Goal: Information Seeking & Learning: Learn about a topic

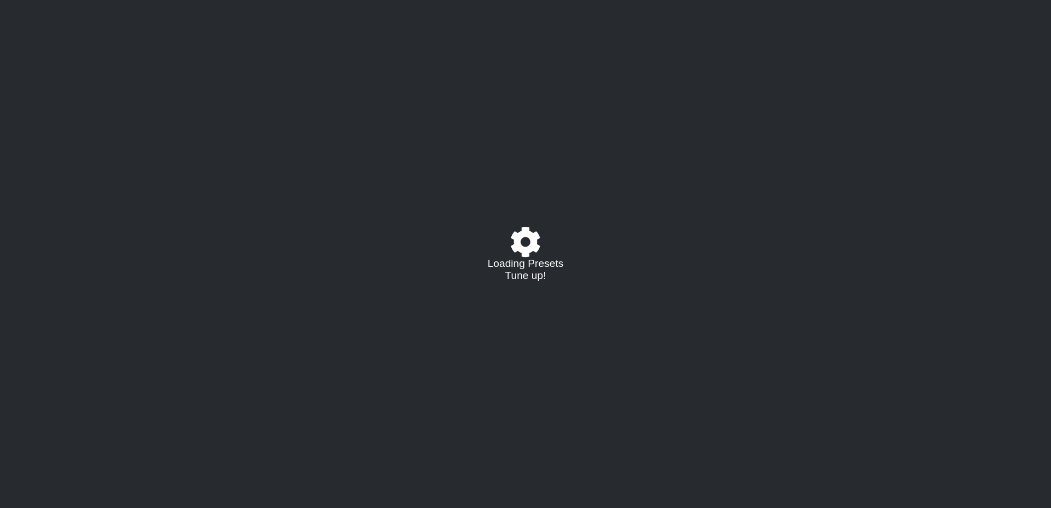
select select "/023330804210"
select select "A"
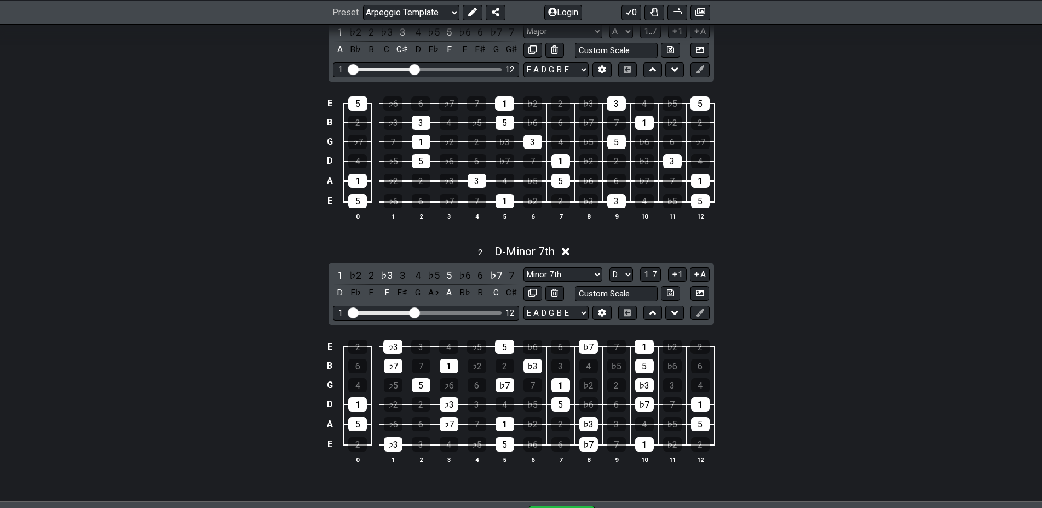
scroll to position [391, 0]
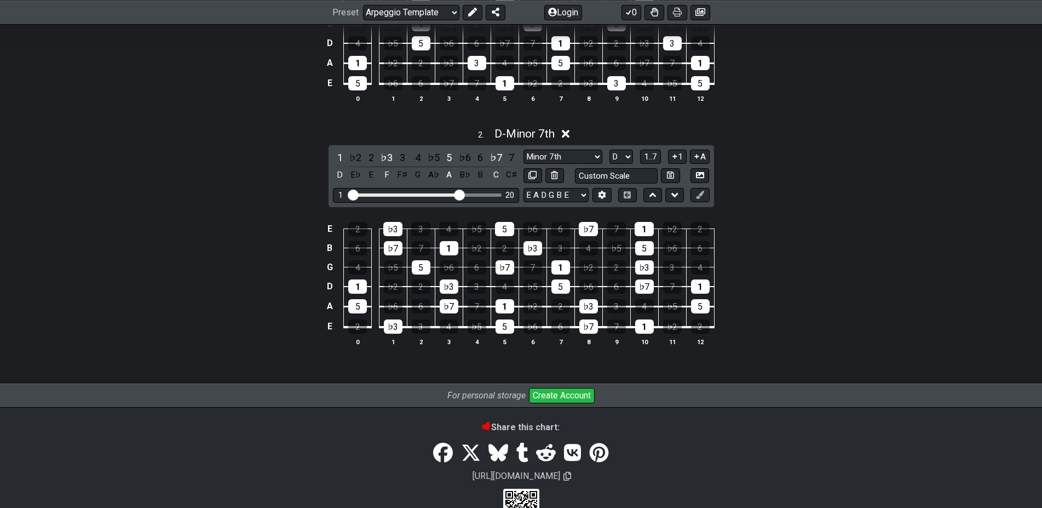
drag, startPoint x: 423, startPoint y: 189, endPoint x: 459, endPoint y: 188, distance: 36.7
click at [459, 194] on input "Visible fret range" at bounding box center [426, 194] width 156 height 0
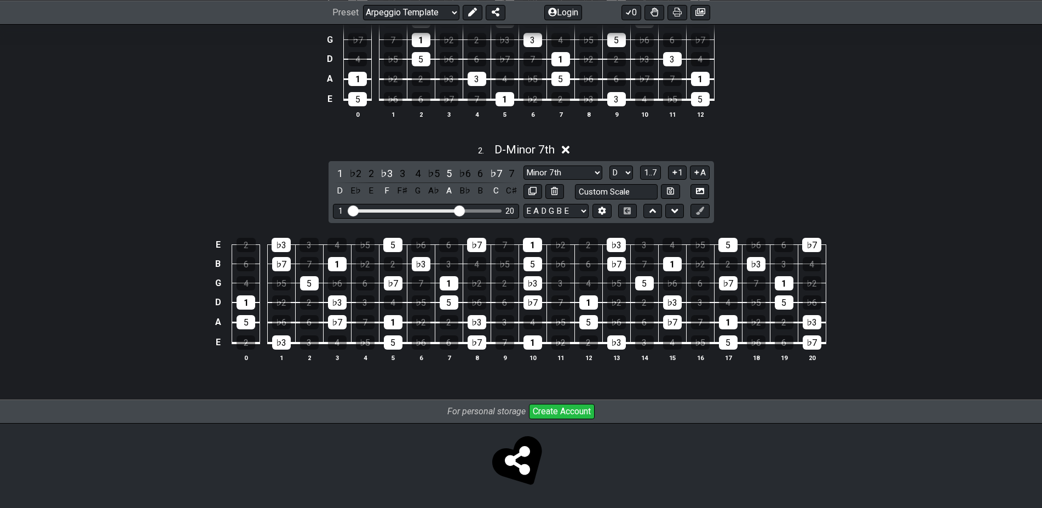
scroll to position [376, 0]
drag, startPoint x: 458, startPoint y: 207, endPoint x: 359, endPoint y: 214, distance: 99.9
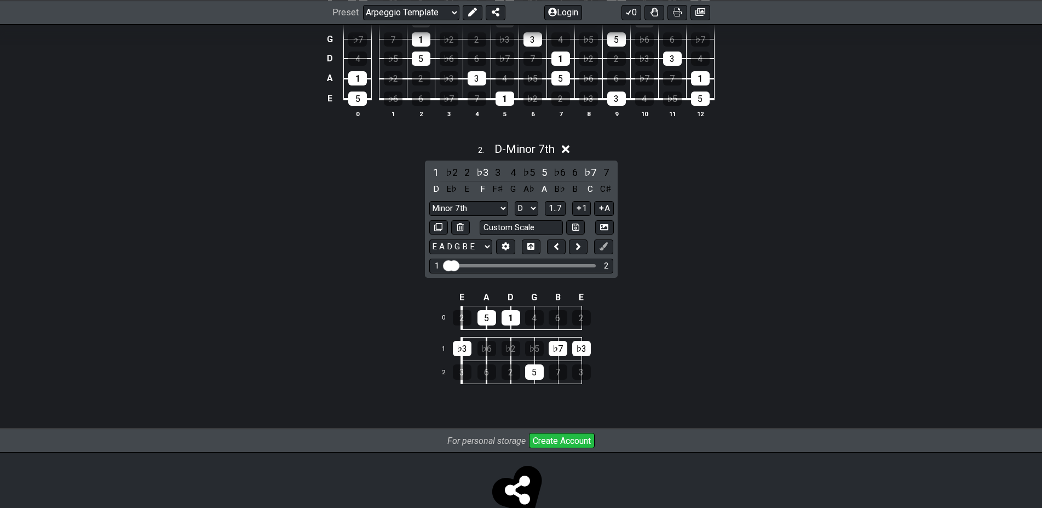
drag, startPoint x: 451, startPoint y: 261, endPoint x: 467, endPoint y: 263, distance: 16.0
click at [467, 264] on input "Visible fret range" at bounding box center [522, 264] width 156 height 0
drag, startPoint x: 448, startPoint y: 262, endPoint x: 479, endPoint y: 260, distance: 31.3
click at [479, 264] on input "Visible fret range" at bounding box center [522, 264] width 156 height 0
drag, startPoint x: 463, startPoint y: 263, endPoint x: 480, endPoint y: 263, distance: 17.5
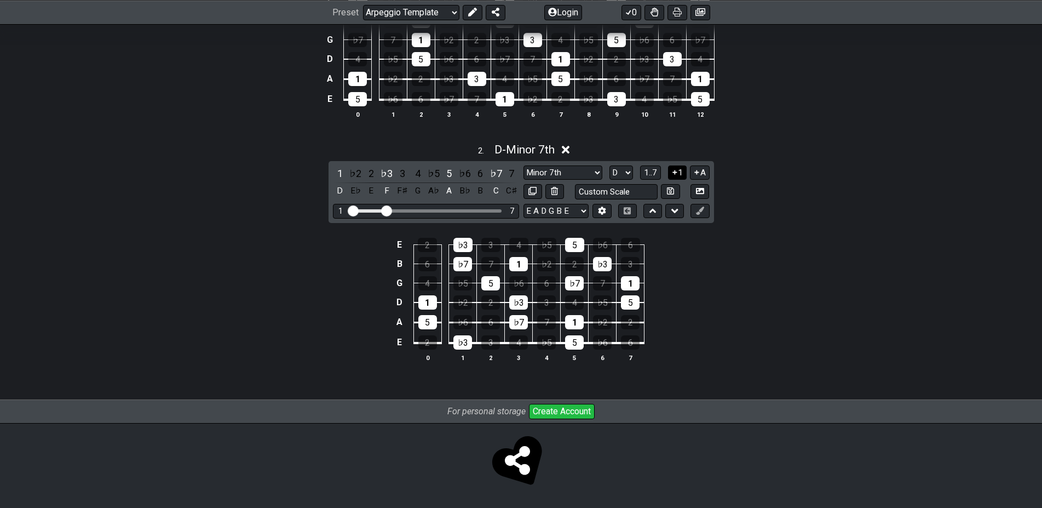
click at [680, 170] on button "1" at bounding box center [677, 172] width 19 height 15
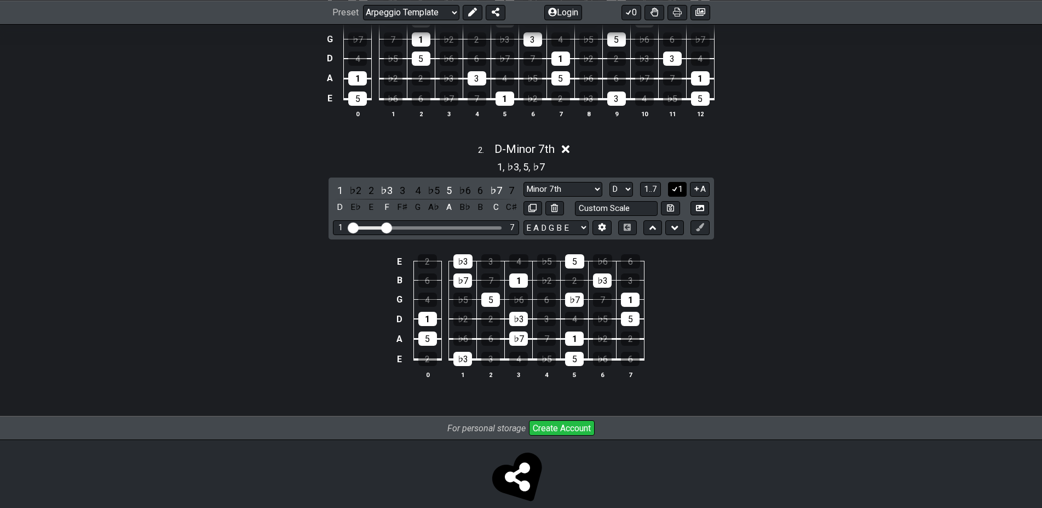
click at [678, 191] on icon at bounding box center [675, 189] width 10 height 8
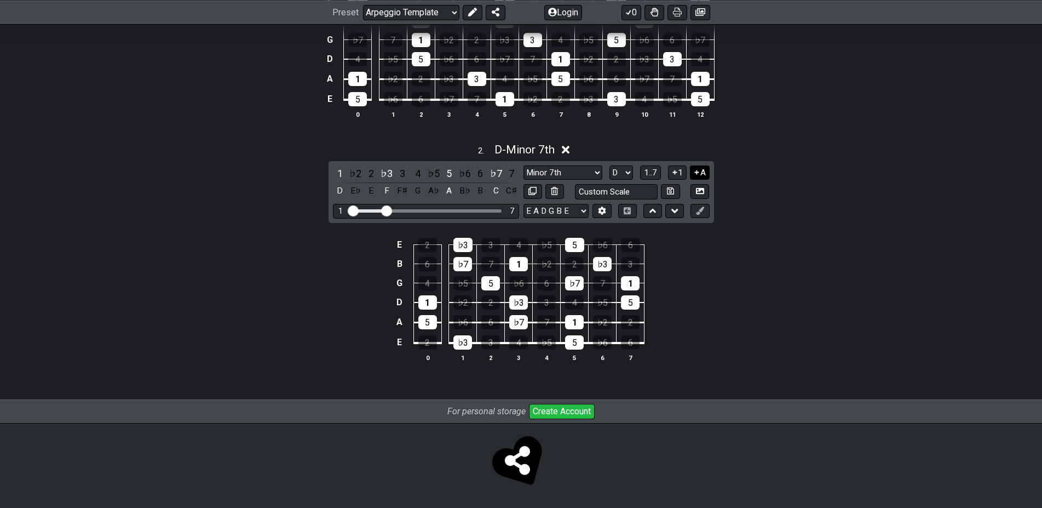
click at [701, 176] on button "A" at bounding box center [699, 172] width 19 height 15
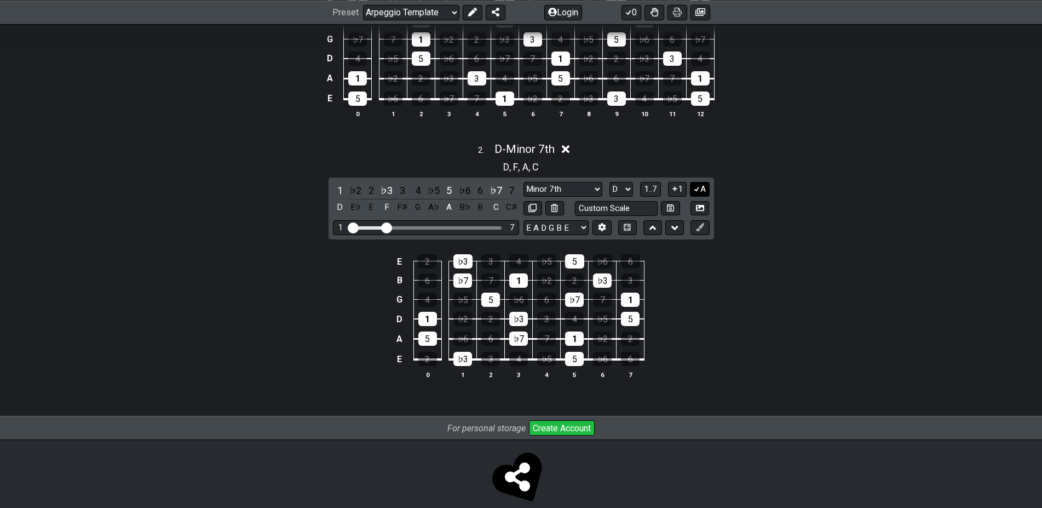
click at [700, 187] on icon at bounding box center [697, 189] width 10 height 8
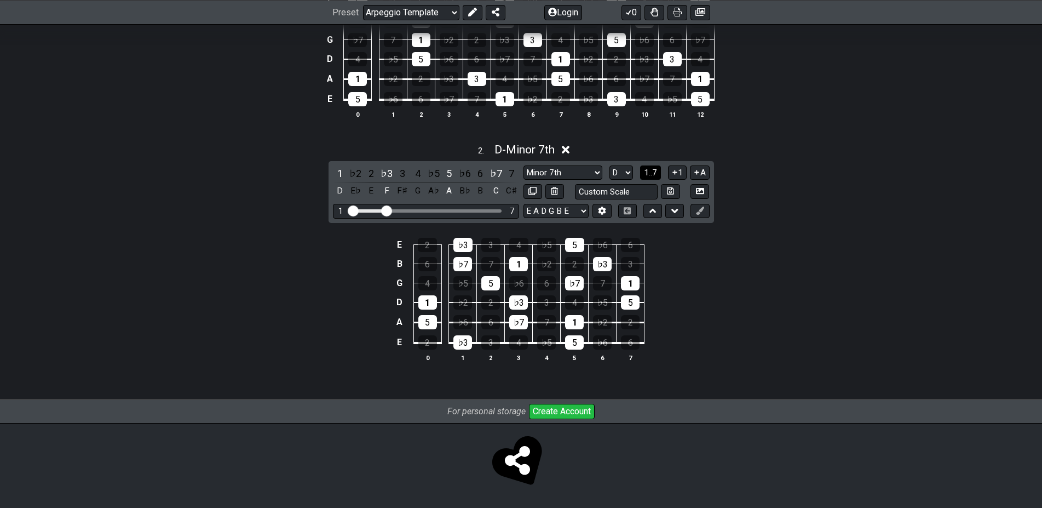
click at [655, 174] on span "1..7" at bounding box center [650, 173] width 13 height 10
click at [653, 174] on span "..." at bounding box center [650, 173] width 5 height 10
click at [655, 174] on span "D.." at bounding box center [651, 173] width 8 height 10
click at [655, 174] on span "1..7" at bounding box center [650, 173] width 13 height 10
click at [653, 174] on span "..." at bounding box center [650, 173] width 5 height 10
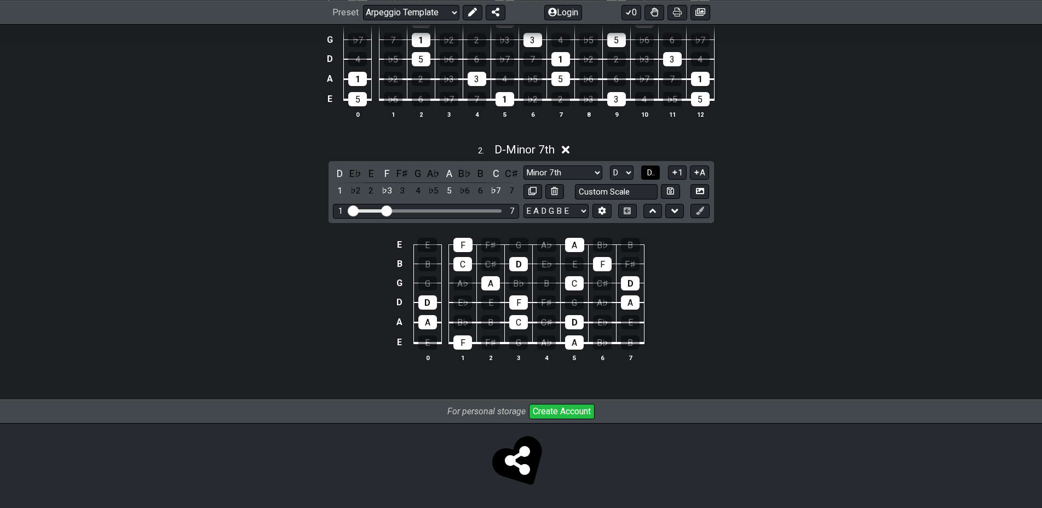
click at [655, 174] on span "D.." at bounding box center [651, 173] width 8 height 10
click at [655, 174] on span "1..7" at bounding box center [650, 173] width 13 height 10
click at [653, 174] on span "..." at bounding box center [650, 173] width 5 height 10
click at [610, 165] on select "A♭ A A♯ B♭ B C C♯ D♭ D D♯ E♭ E F F♯ G♭ G G♯" at bounding box center [622, 172] width 24 height 15
select select "A"
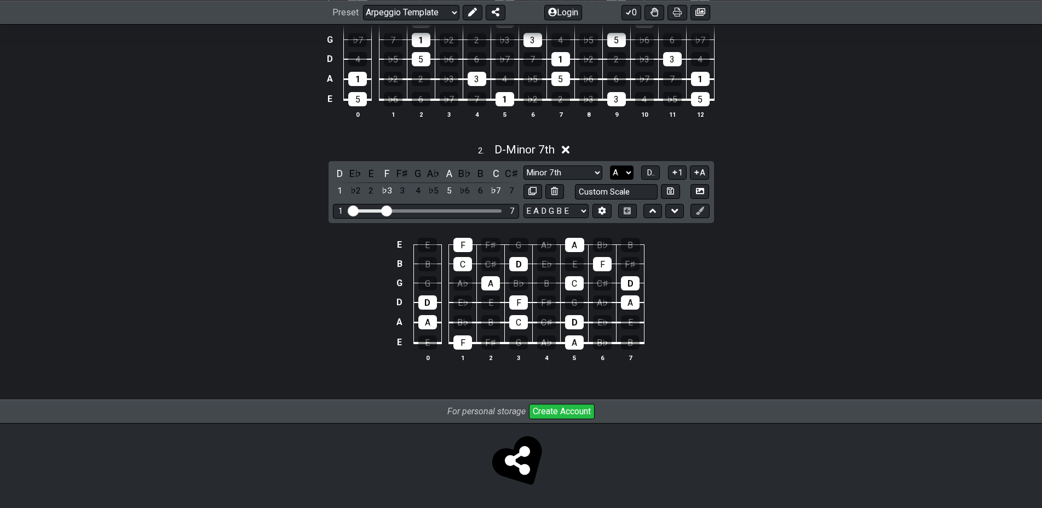
click option "A" at bounding box center [0, 0] width 0 height 0
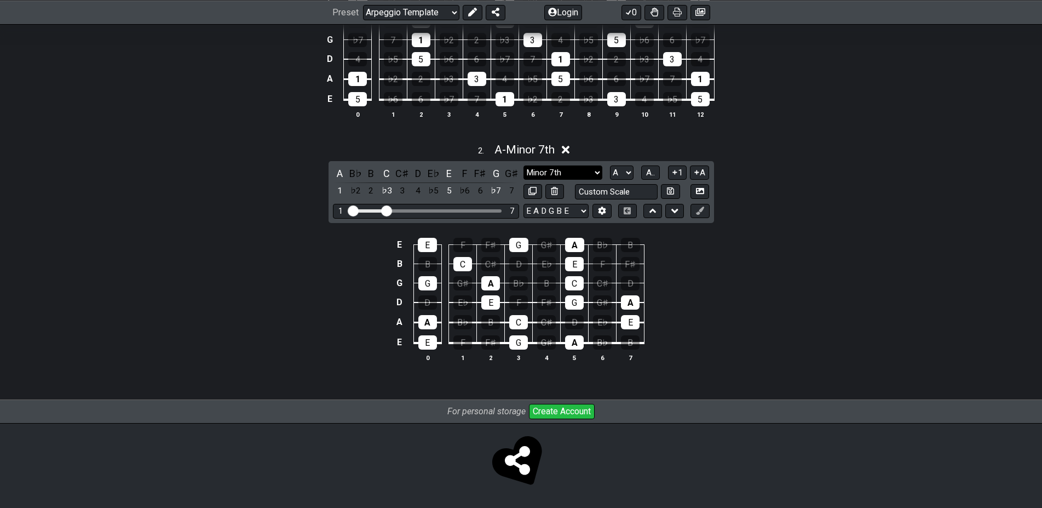
click at [523, 165] on select "Minor 7th Root Minor Pentatonic Major Pentatonic Minor Blues Major Blues Major …" at bounding box center [562, 172] width 79 height 15
click option "Minor Pentatonic" at bounding box center [0, 0] width 0 height 0
click at [523, 165] on select "Minor 7th Root Minor Pentatonic Major Pentatonic Minor Blues Major Blues Major …" at bounding box center [562, 172] width 79 height 15
click option "Minor / Aeolian" at bounding box center [0, 0] width 0 height 0
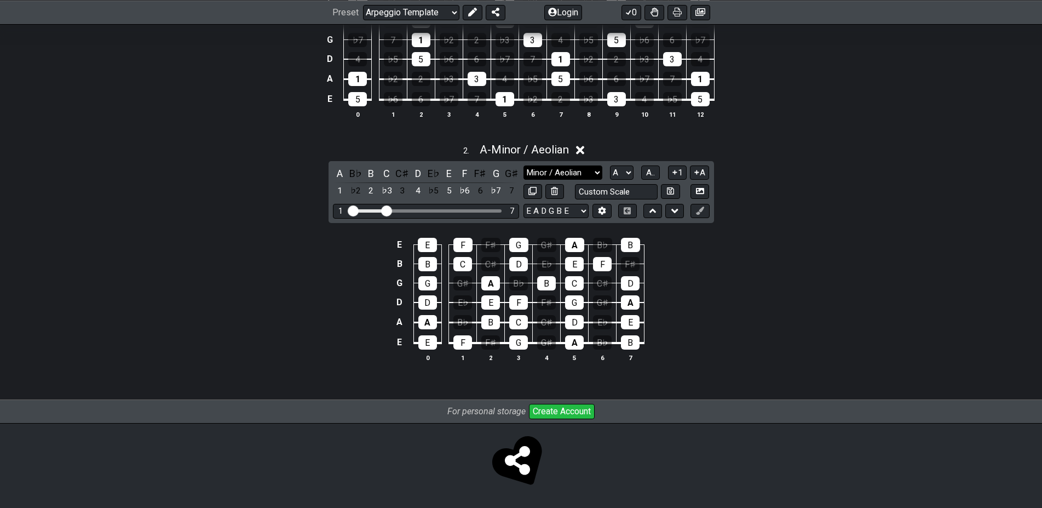
click at [523, 165] on select "Minor 7th Root Minor Pentatonic Major Pentatonic Minor Blues Major Blues Major …" at bounding box center [562, 172] width 79 height 15
select select "Whole-Tone"
click option "Whole-Tone" at bounding box center [0, 0] width 0 height 0
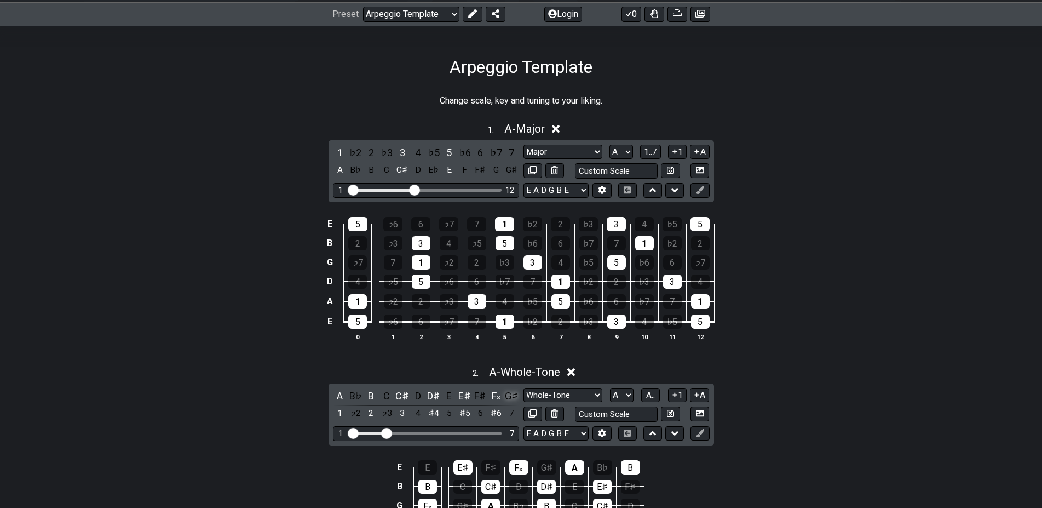
scroll to position [96, 0]
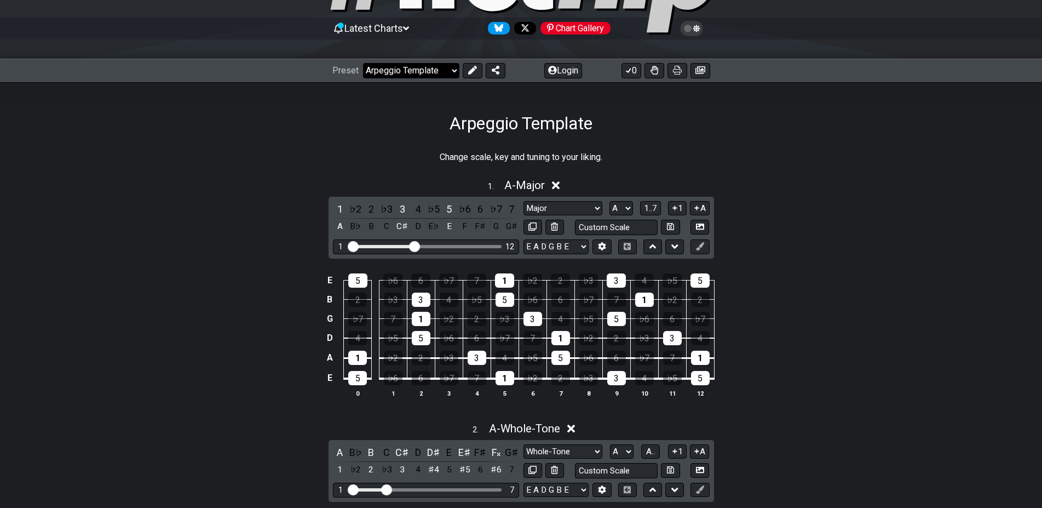
click at [363, 63] on select "Welcome to #fretflip! Arpeggio Template Custom Preset Minor Pentatonic Major Pe…" at bounding box center [411, 70] width 96 height 15
click option "Minor Pentatonic" at bounding box center [0, 0] width 0 height 0
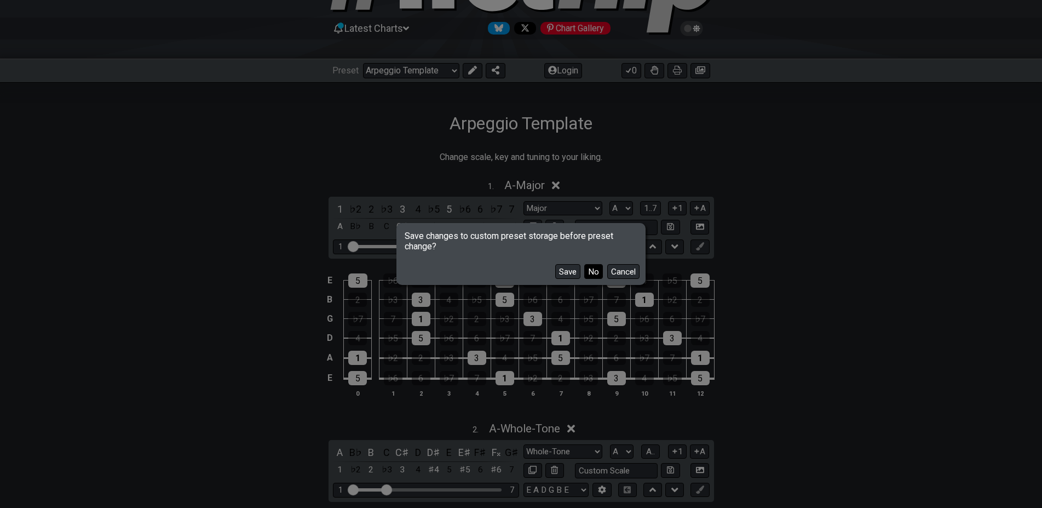
click at [591, 272] on button "No" at bounding box center [593, 271] width 19 height 15
select select "/minor-pentatonic"
select select "C"
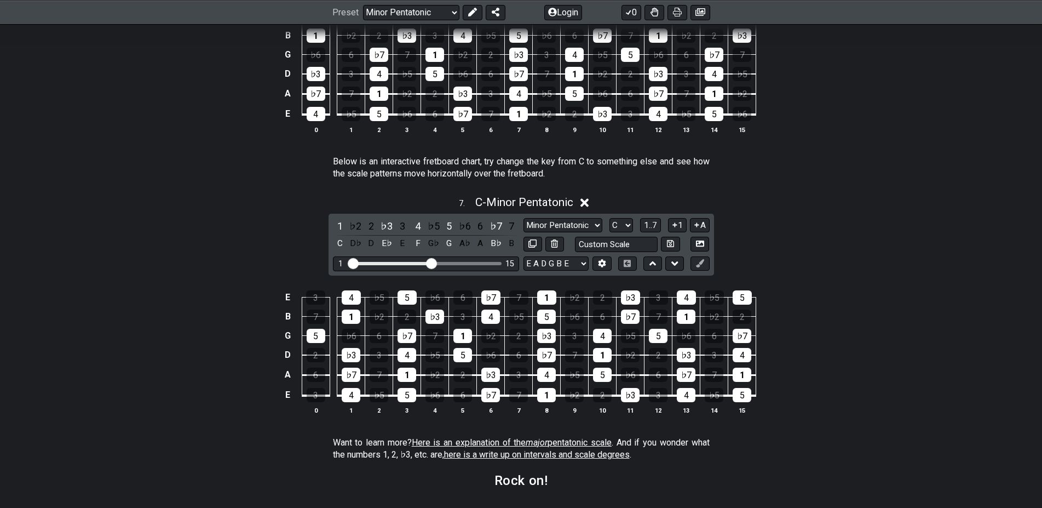
scroll to position [1553, 0]
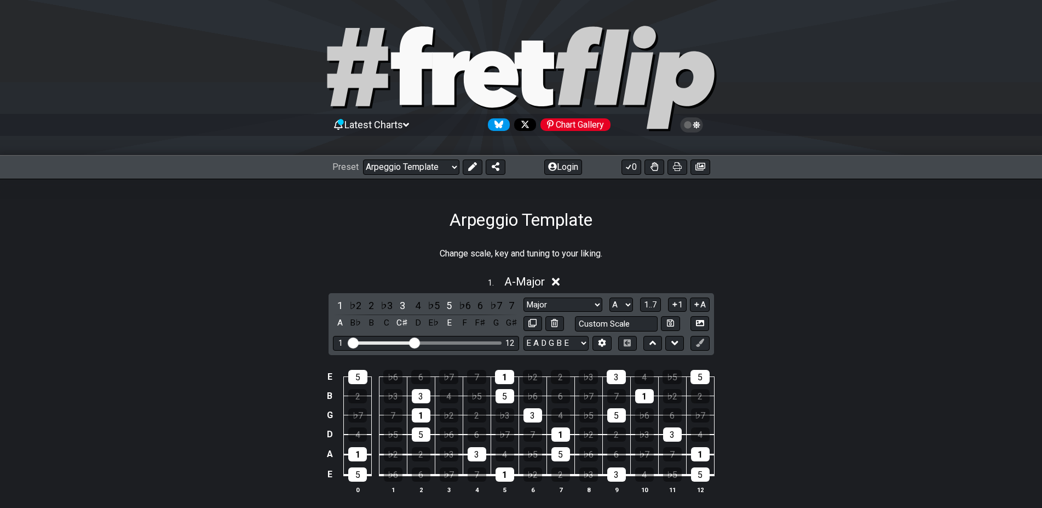
select select "/023330804210"
select select "A"
select select "D"
click at [363, 159] on select "Welcome to #fretflip! Arpeggio Template Custom Preset Minor Pentatonic Major Pe…" at bounding box center [411, 166] width 96 height 15
click at [434, 160] on select "Welcome to #fretflip! Arpeggio Template Custom Preset Minor Pentatonic Major Pe…" at bounding box center [411, 166] width 96 height 15
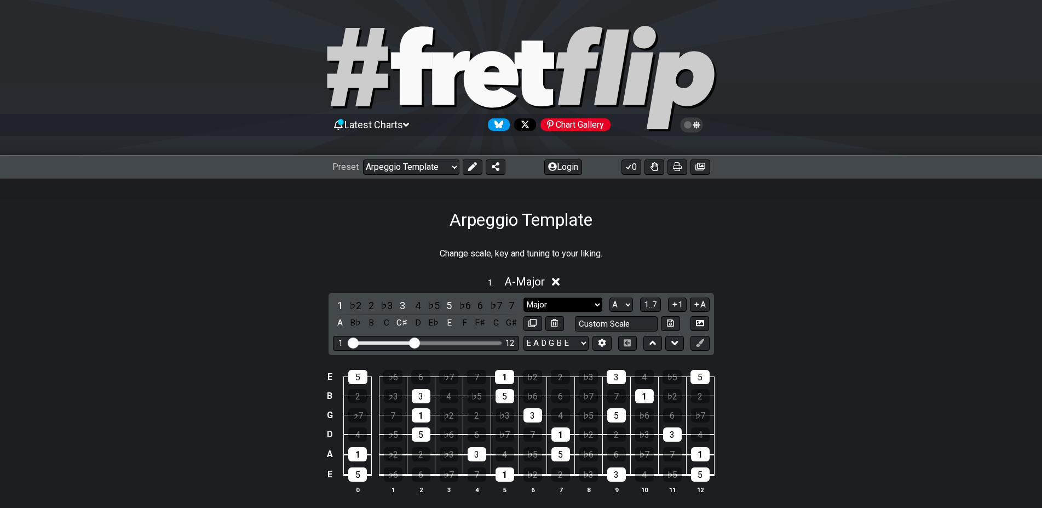
click at [523, 297] on select "Major Root Minor Pentatonic Major Pentatonic Minor Blues Major Blues Major / [P…" at bounding box center [562, 304] width 79 height 15
click option "Minor / Aeolian" at bounding box center [0, 0] width 0 height 0
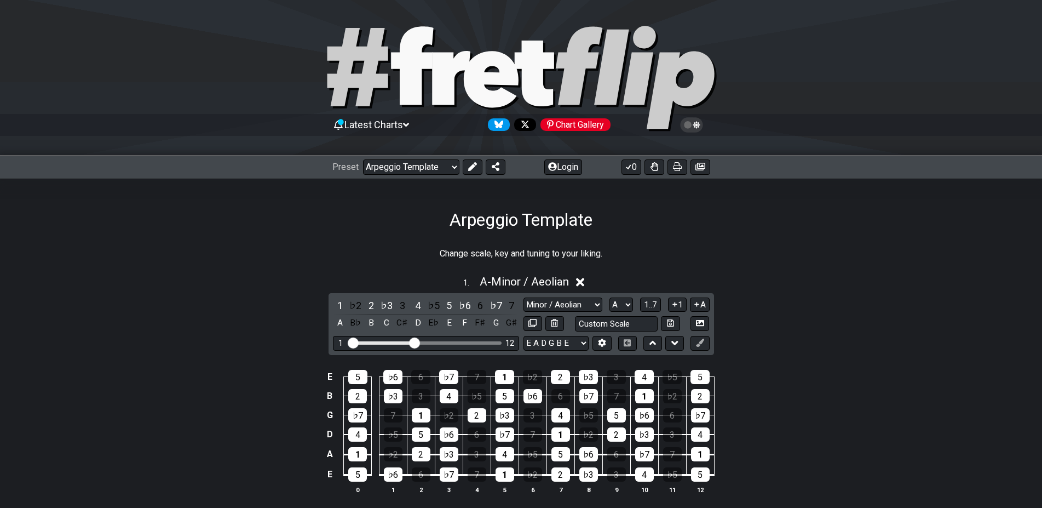
click at [416, 342] on input "Visible fret range" at bounding box center [426, 342] width 156 height 0
click at [531, 399] on div "♭6" at bounding box center [532, 396] width 19 height 14
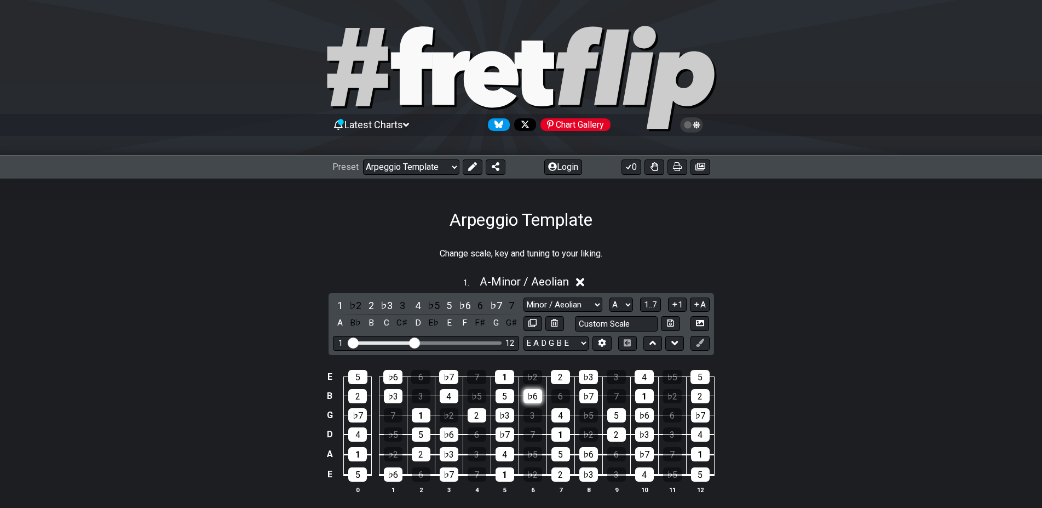
click at [531, 399] on div "♭6" at bounding box center [532, 396] width 19 height 14
click at [656, 339] on icon at bounding box center [652, 342] width 7 height 11
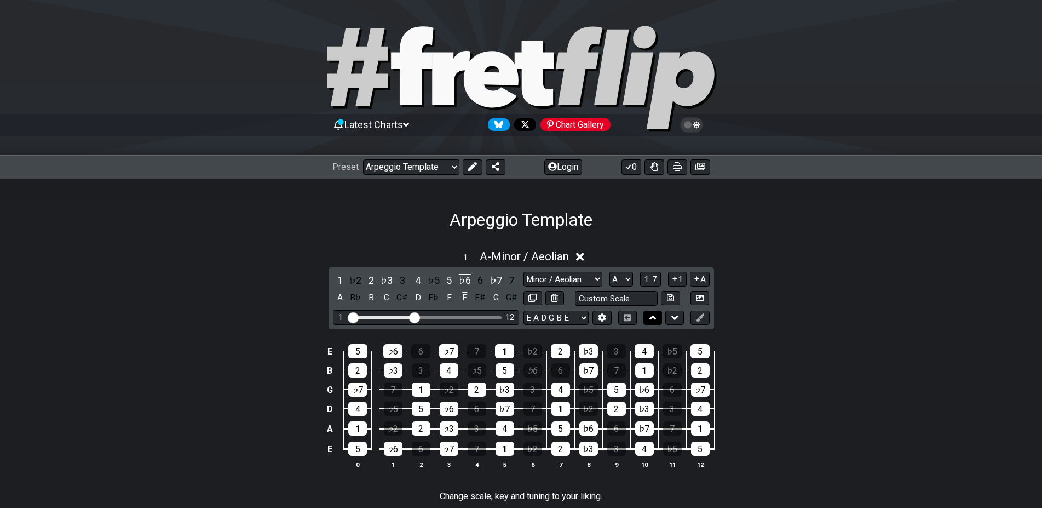
click at [652, 314] on icon at bounding box center [652, 317] width 7 height 11
click at [672, 315] on icon at bounding box center [674, 317] width 7 height 11
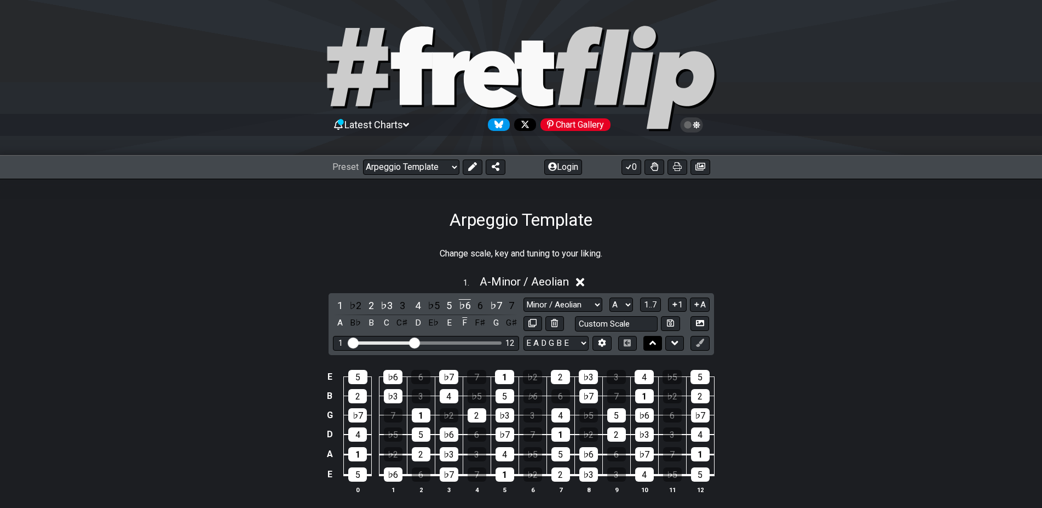
click at [658, 338] on button at bounding box center [652, 343] width 19 height 15
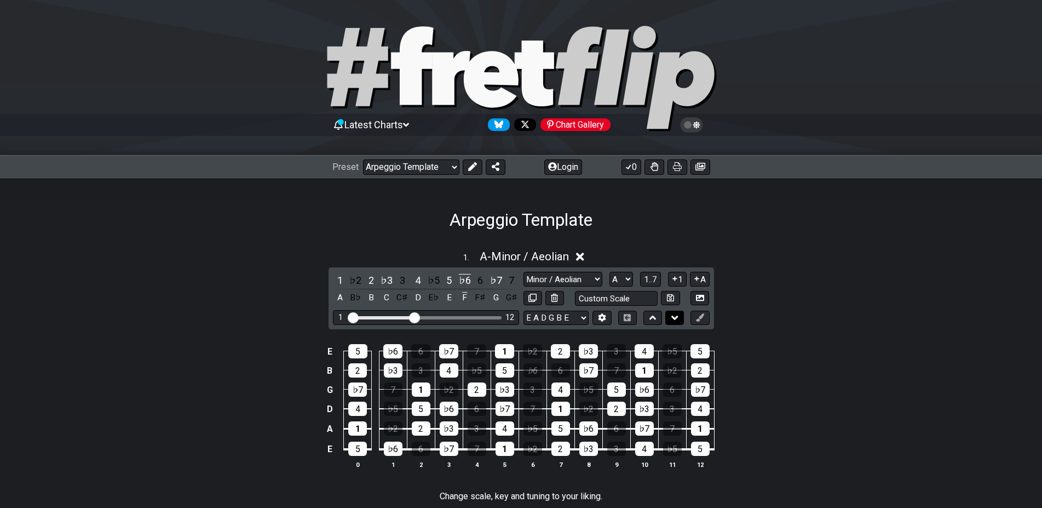
click at [677, 316] on icon at bounding box center [674, 317] width 7 height 4
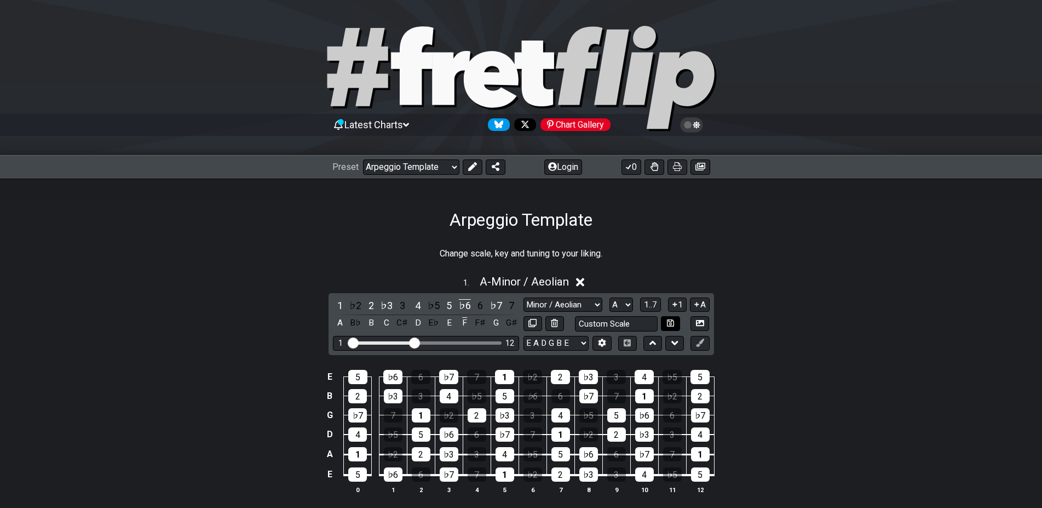
click at [664, 326] on button at bounding box center [670, 323] width 19 height 15
select select "Custom Scale"
